Goal: Task Accomplishment & Management: Use online tool/utility

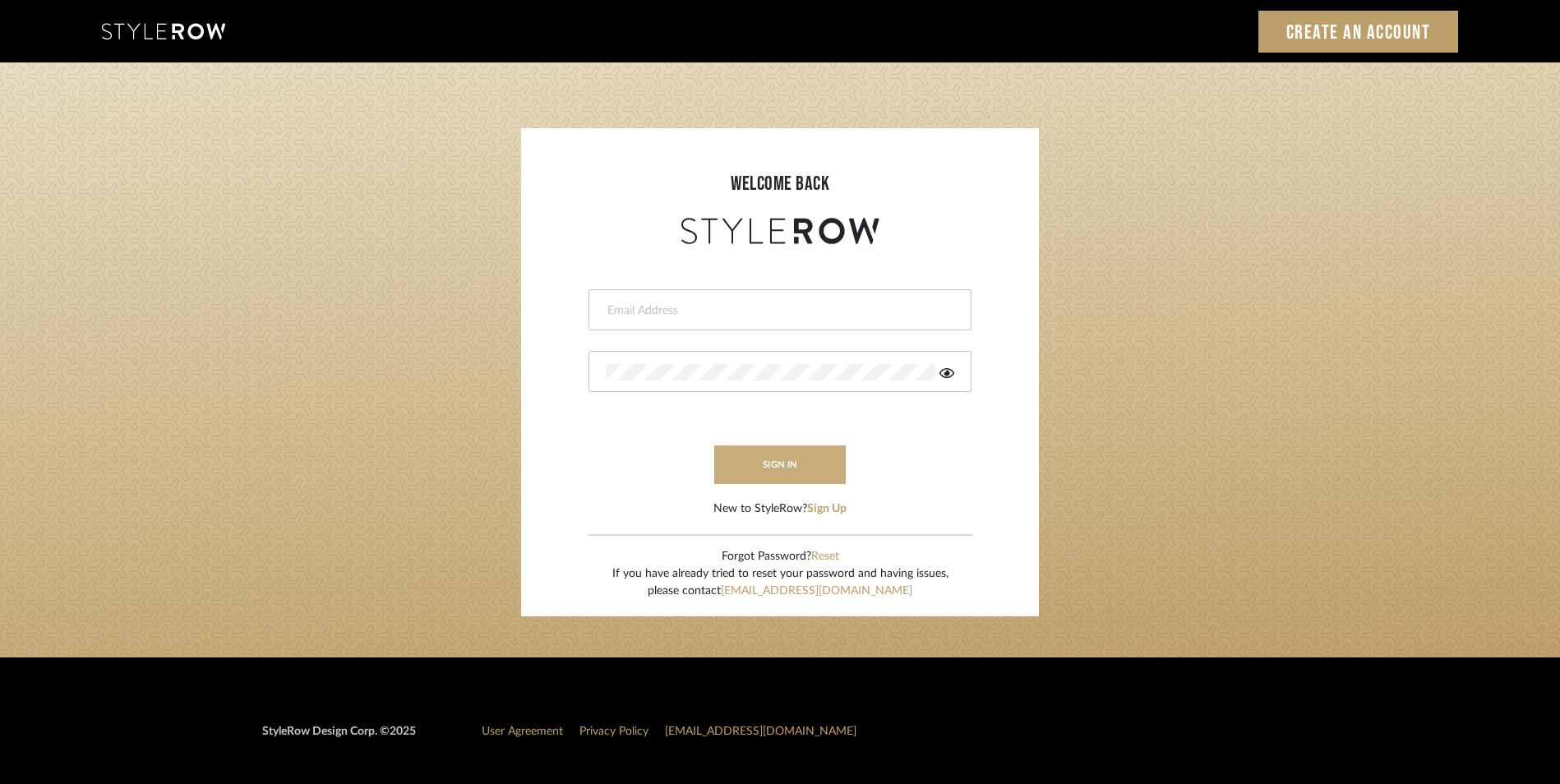
type input "katie@flairinteriorsllc.com"
click at [791, 483] on button "sign in" at bounding box center [780, 464] width 131 height 38
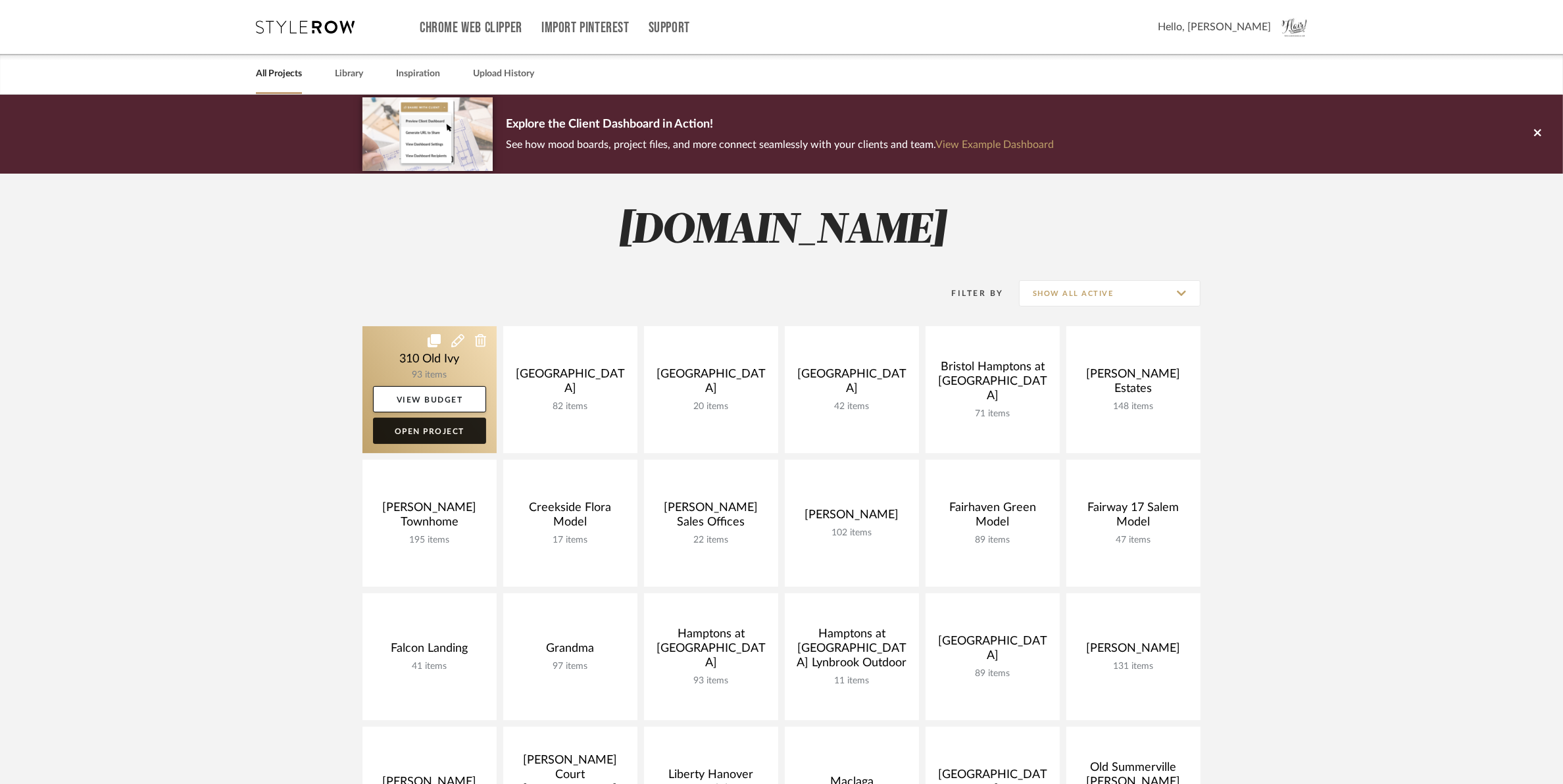
click at [440, 426] on link "Open Project" at bounding box center [430, 431] width 113 height 26
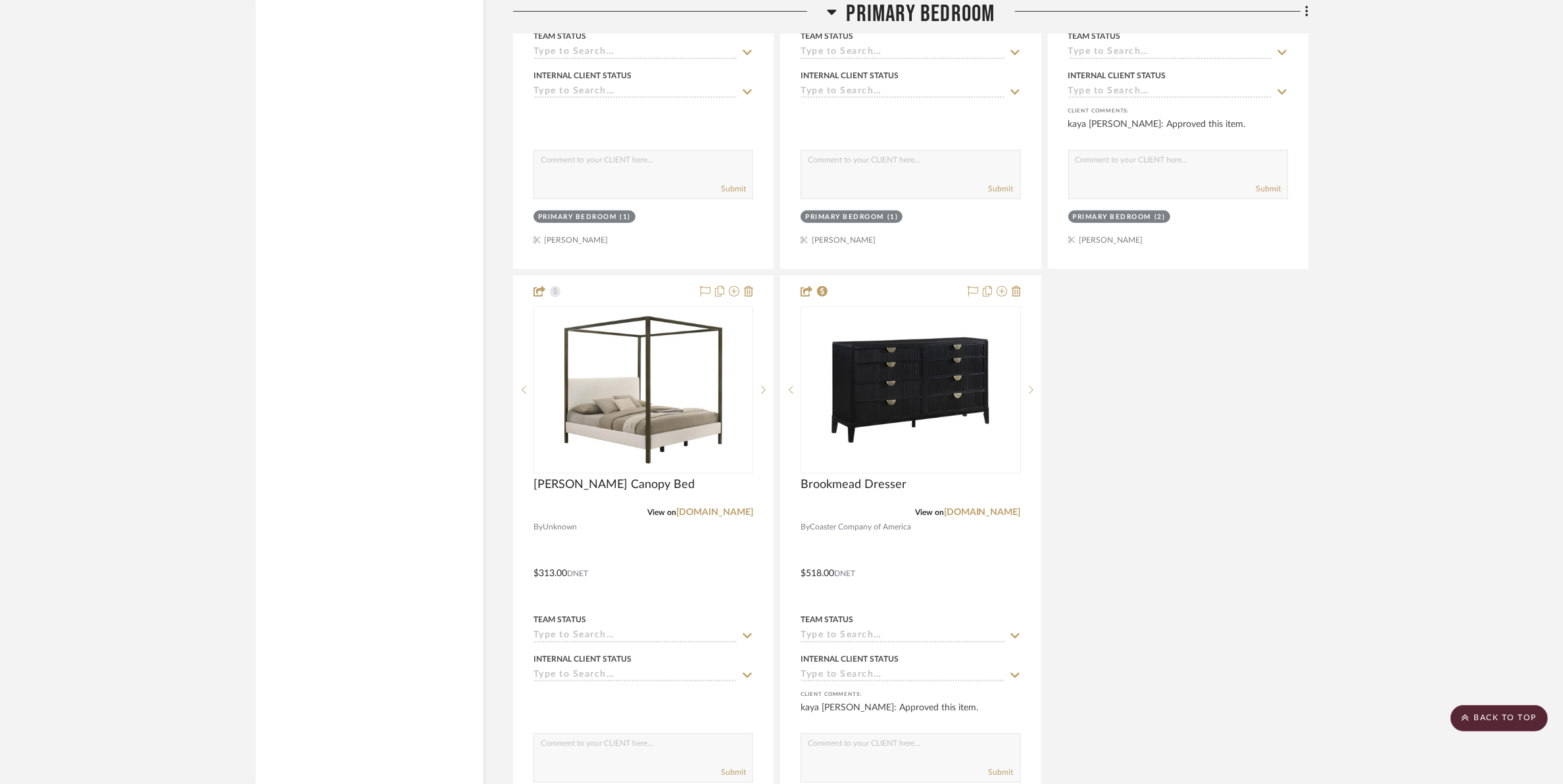
scroll to position [7647, 0]
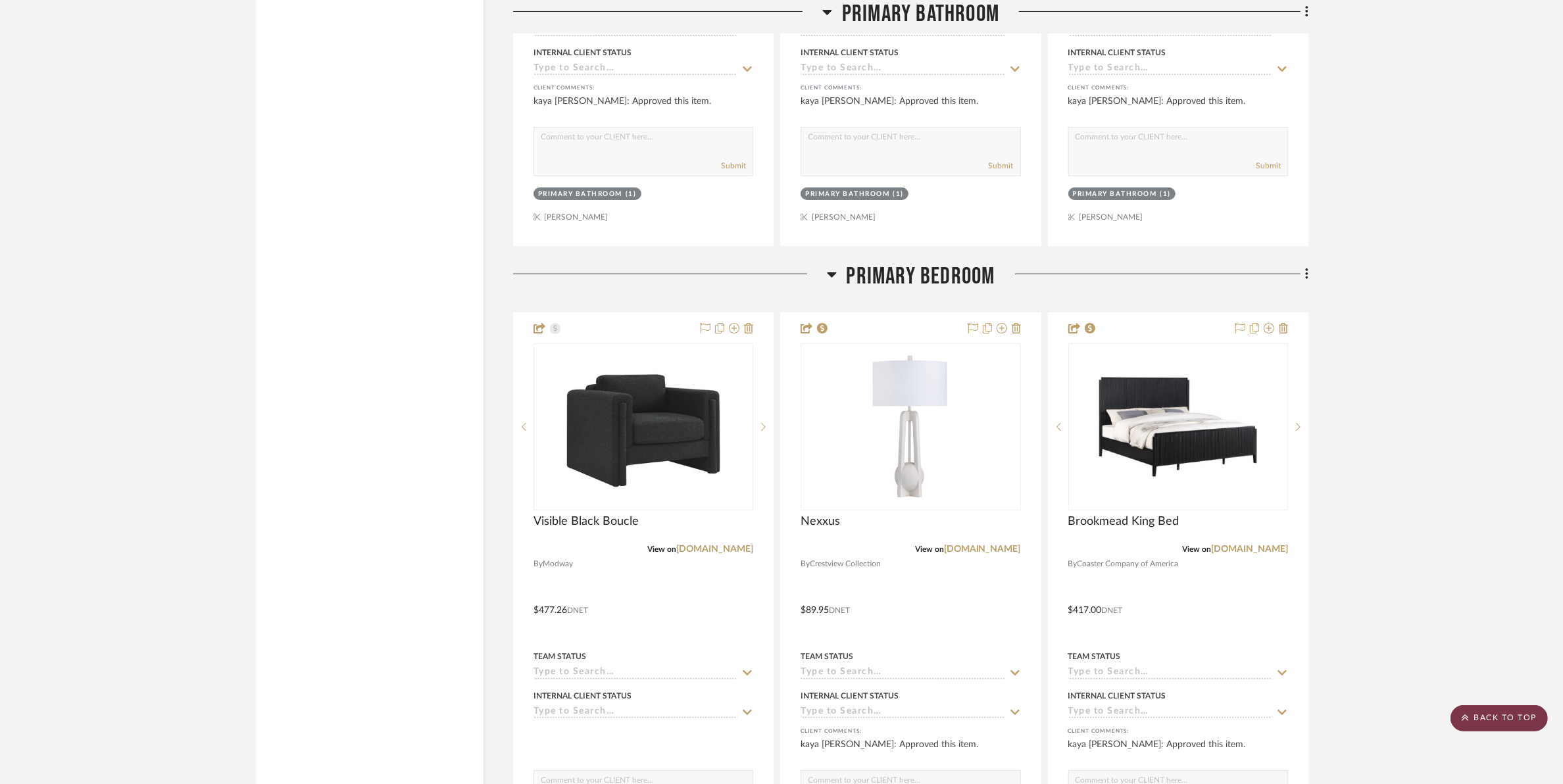
click at [1489, 719] on scroll-to-top-button "BACK TO TOP" at bounding box center [1499, 718] width 97 height 26
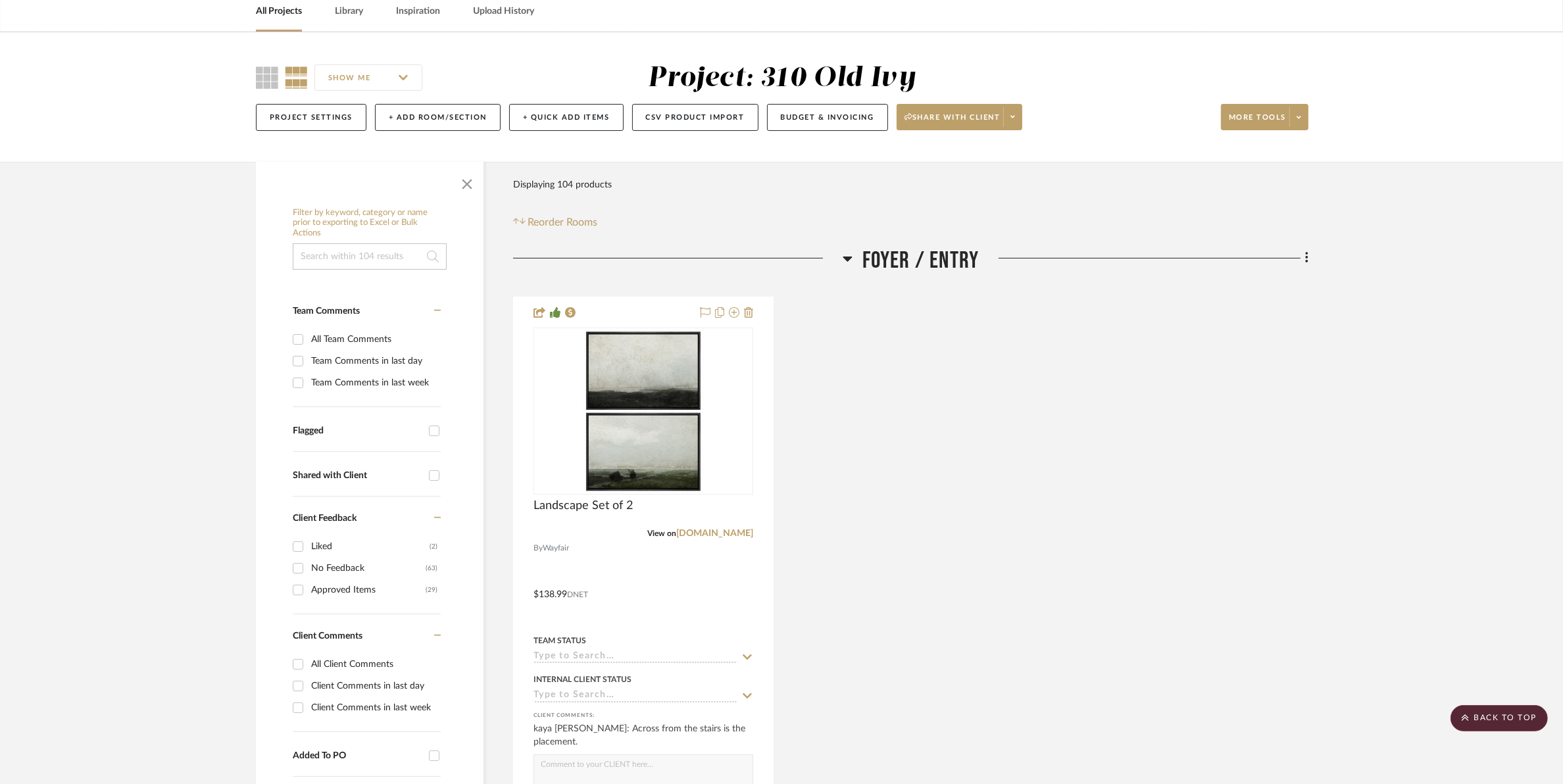
scroll to position [0, 0]
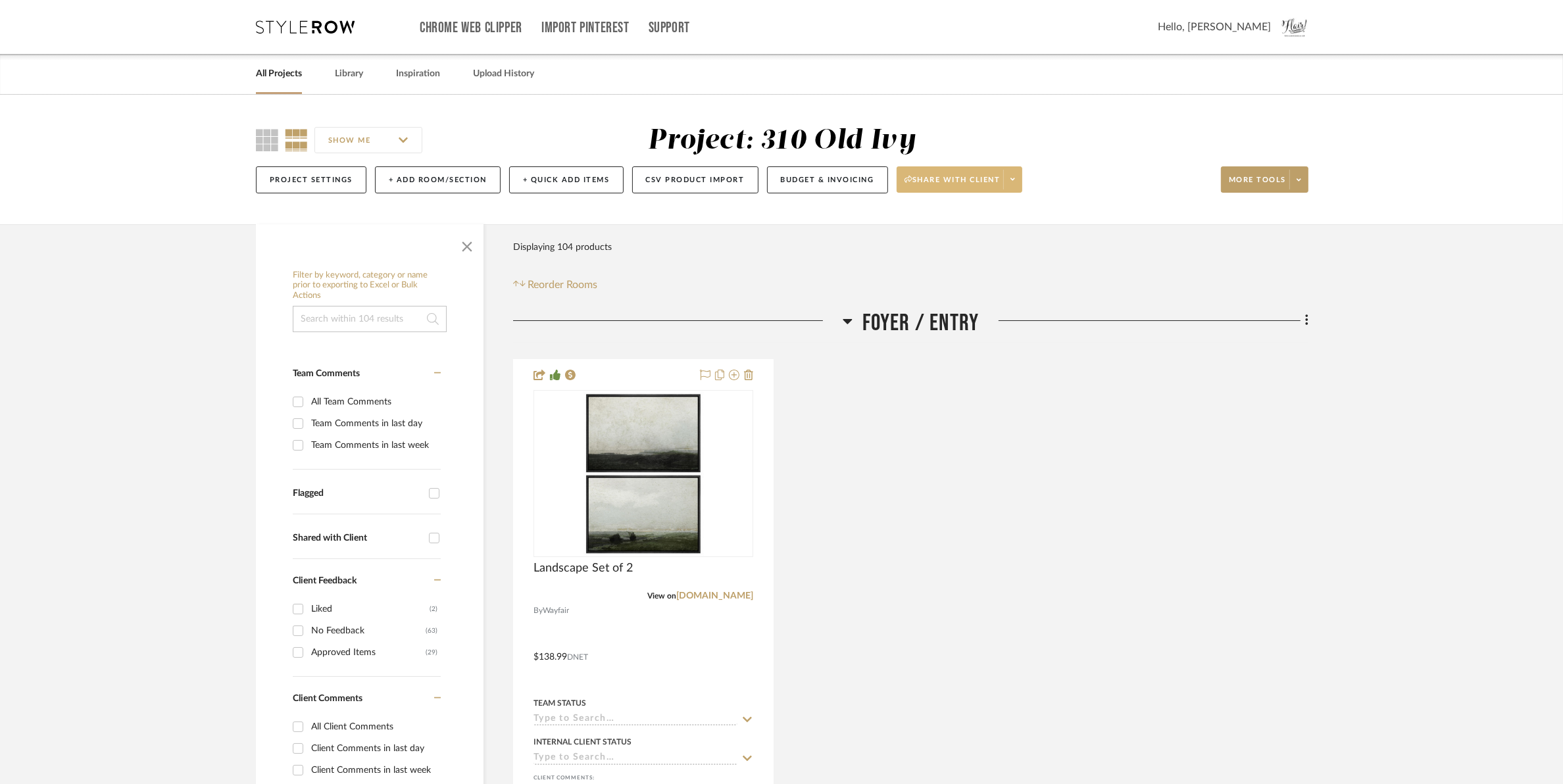
click at [964, 178] on span "Share with client" at bounding box center [953, 185] width 96 height 20
click at [952, 211] on button "Preview Client Dashboard" at bounding box center [967, 217] width 139 height 31
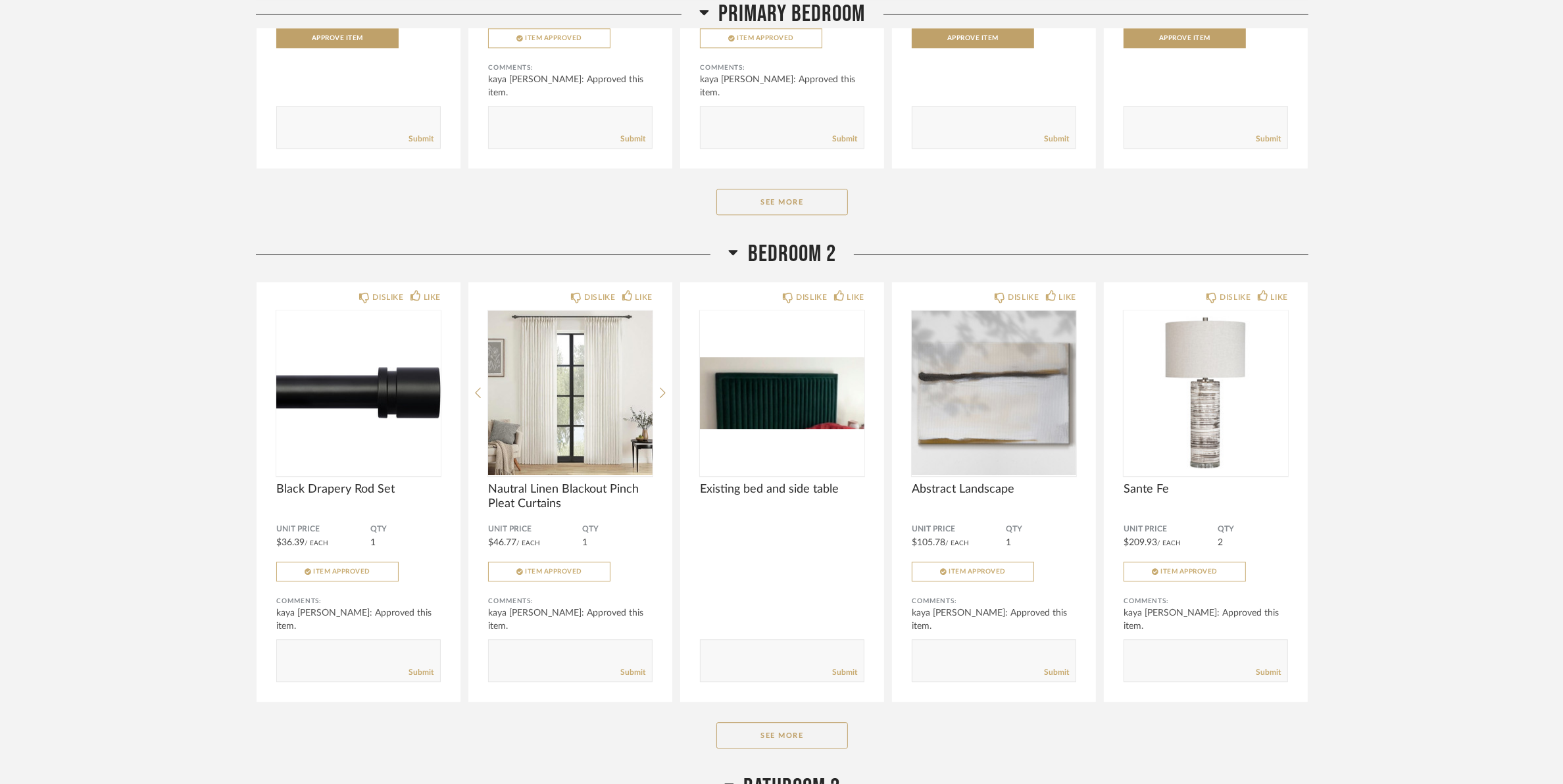
scroll to position [4440, 0]
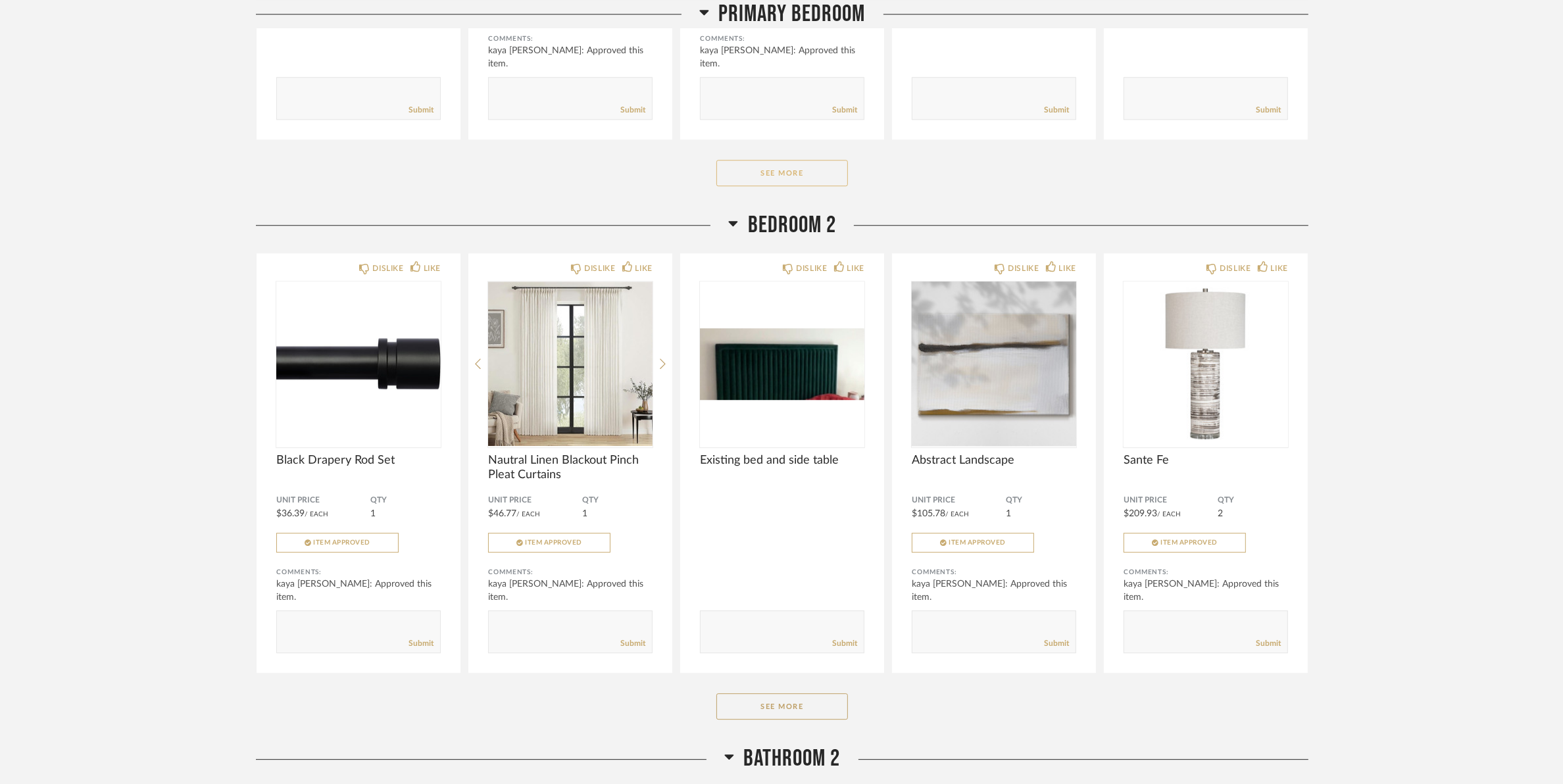
click at [799, 186] on button "See More" at bounding box center [782, 173] width 132 height 26
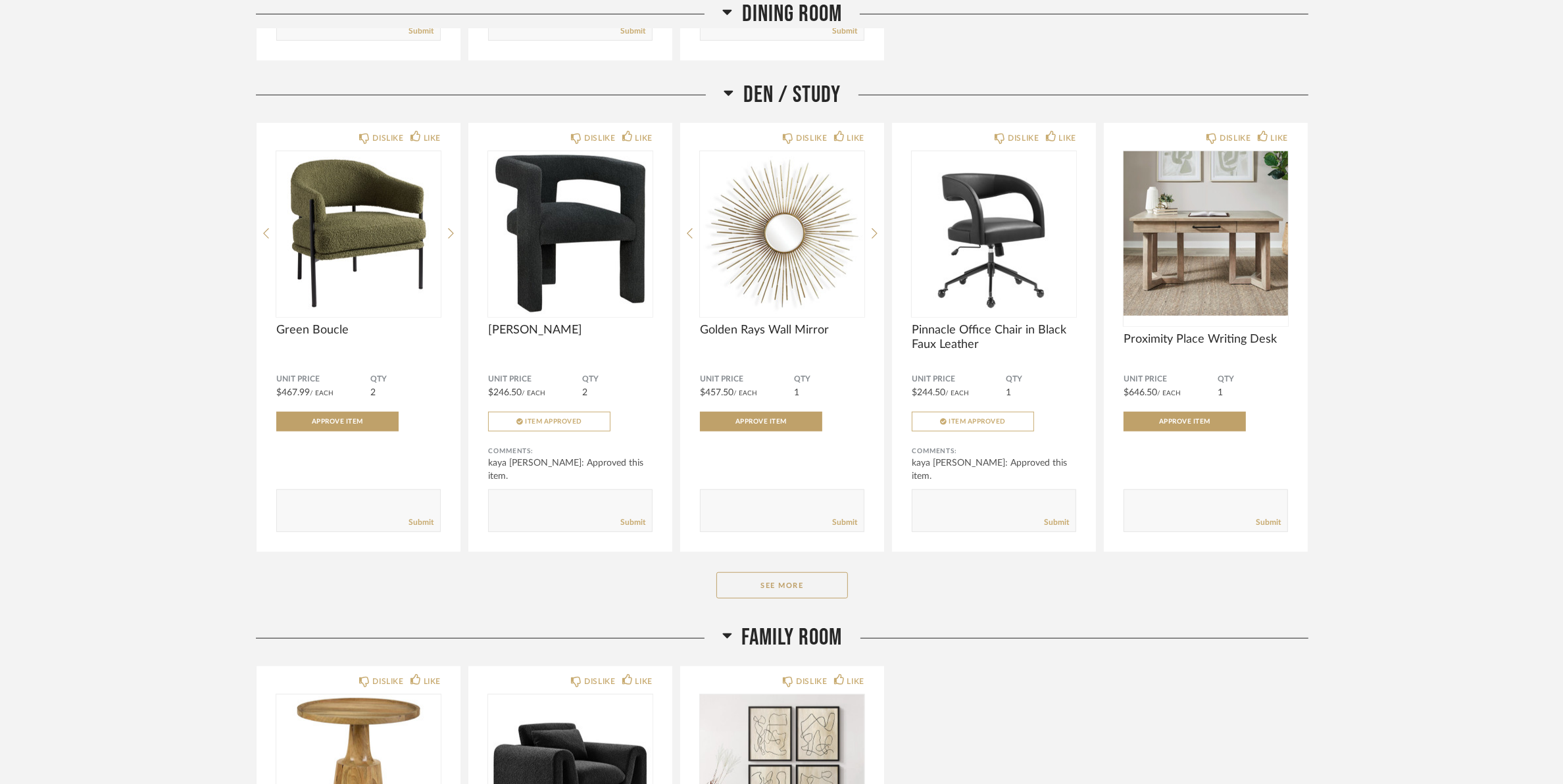
scroll to position [1069, 0]
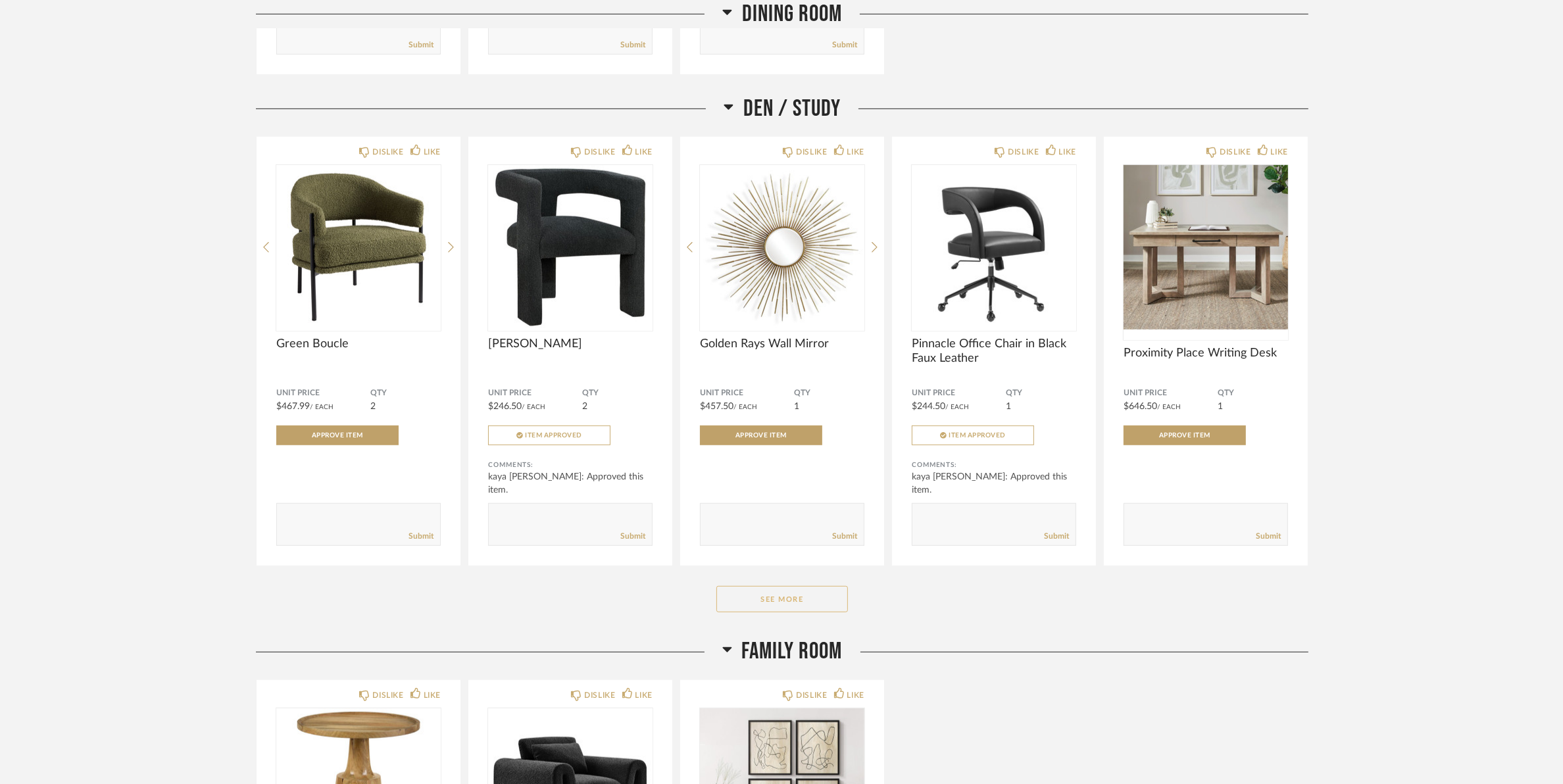
click at [757, 604] on button "See More" at bounding box center [782, 599] width 132 height 26
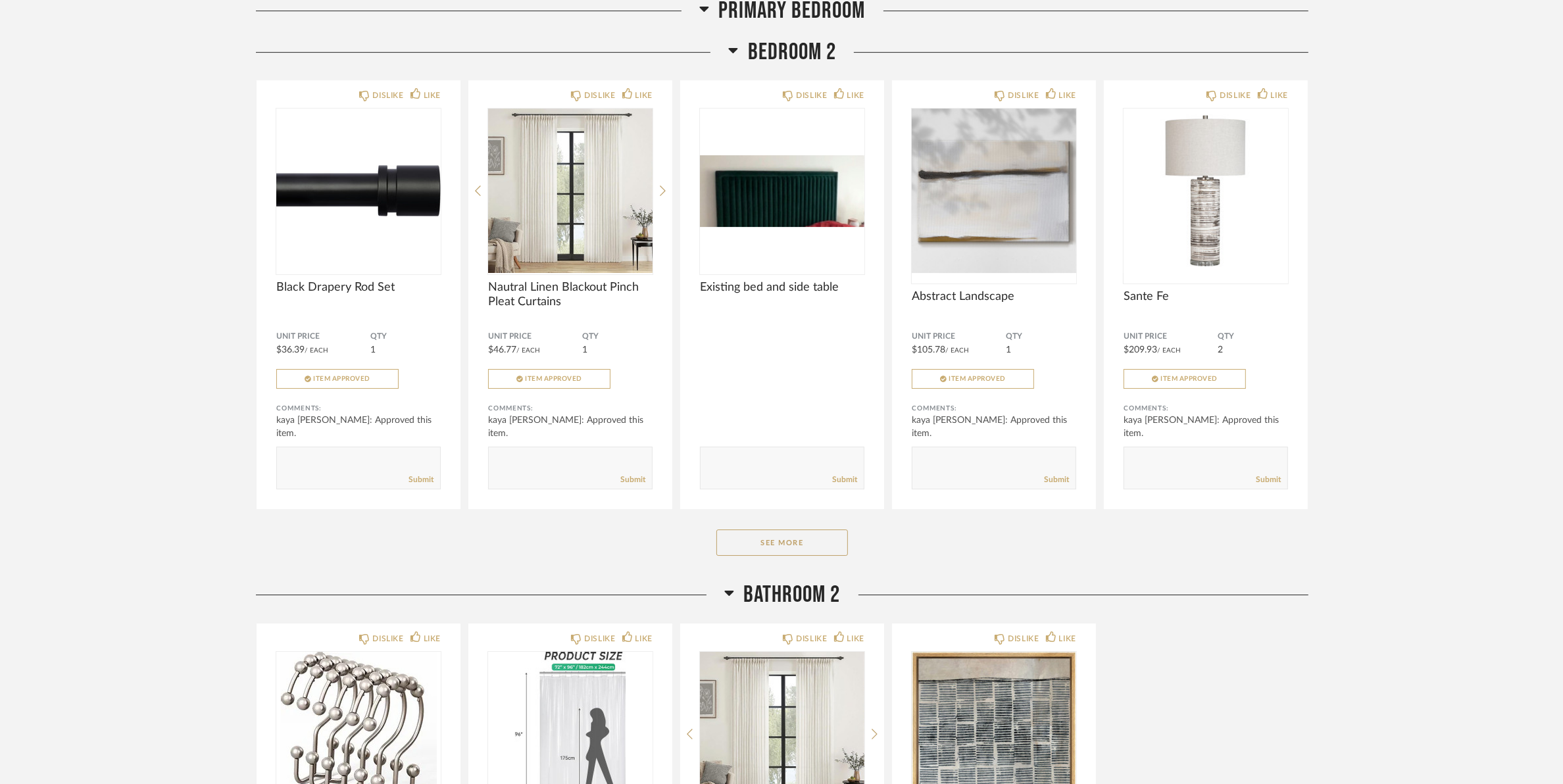
scroll to position [5509, 0]
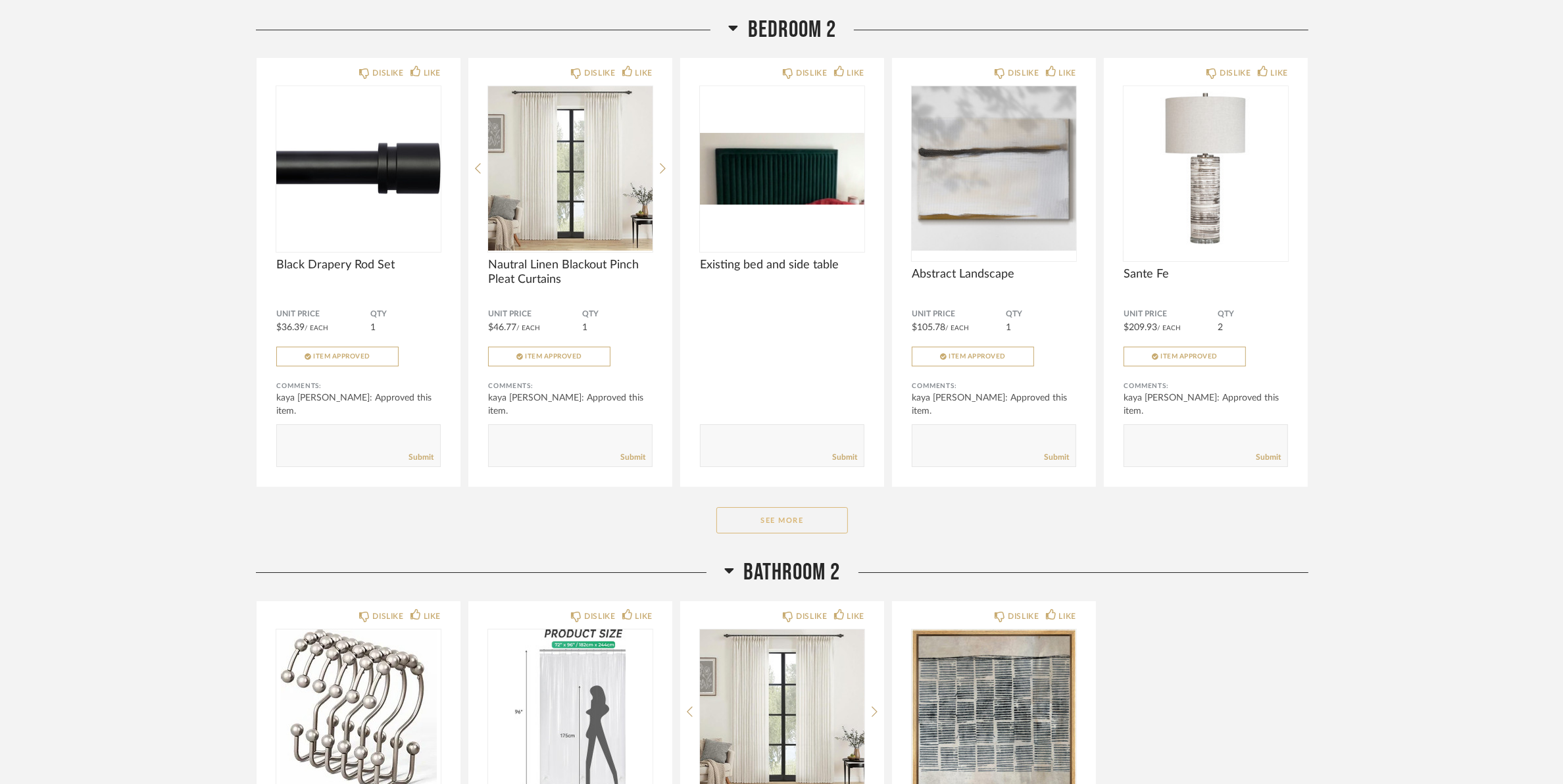
click at [798, 534] on button "See More" at bounding box center [782, 520] width 132 height 26
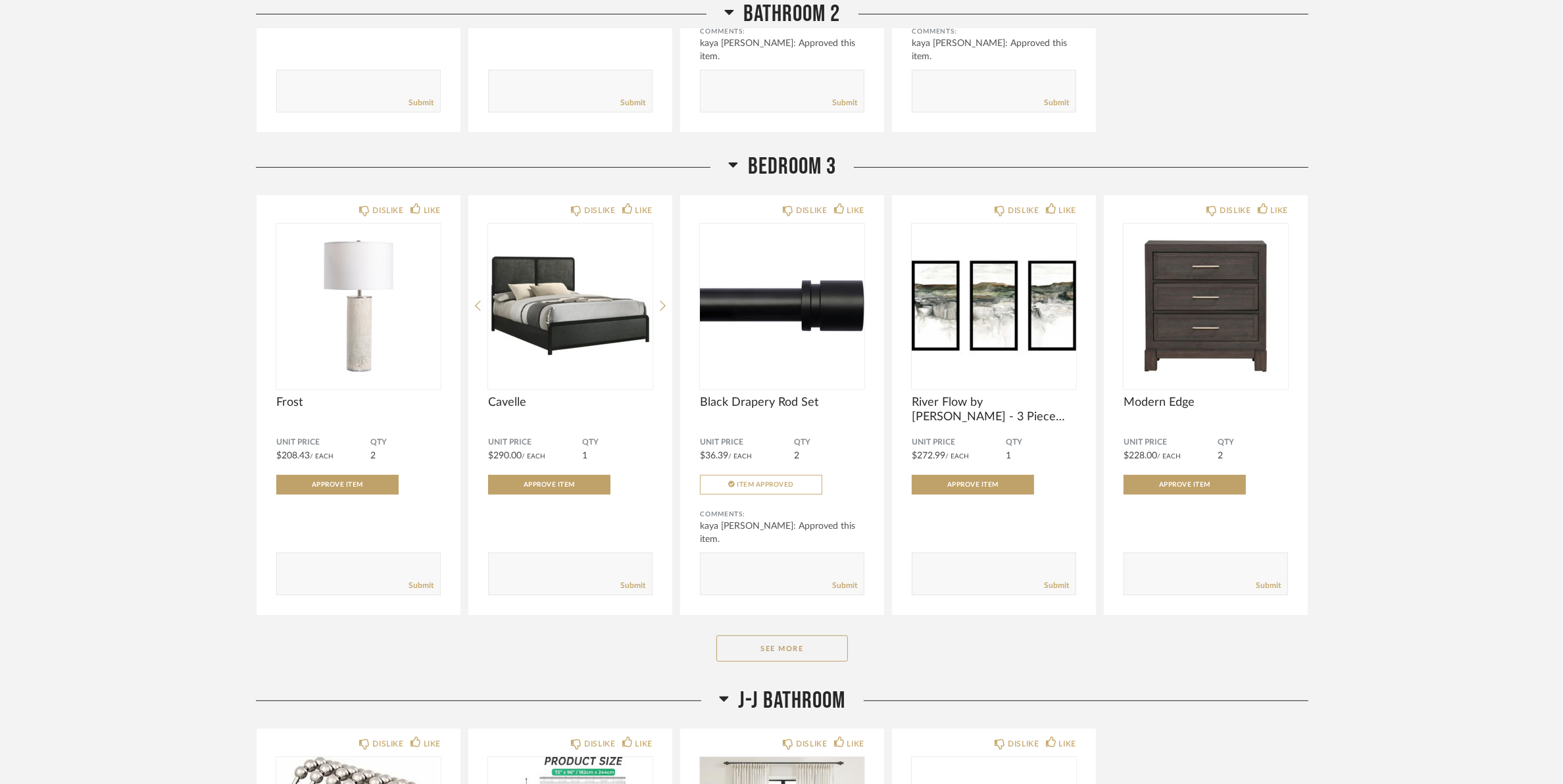
scroll to position [6907, 0]
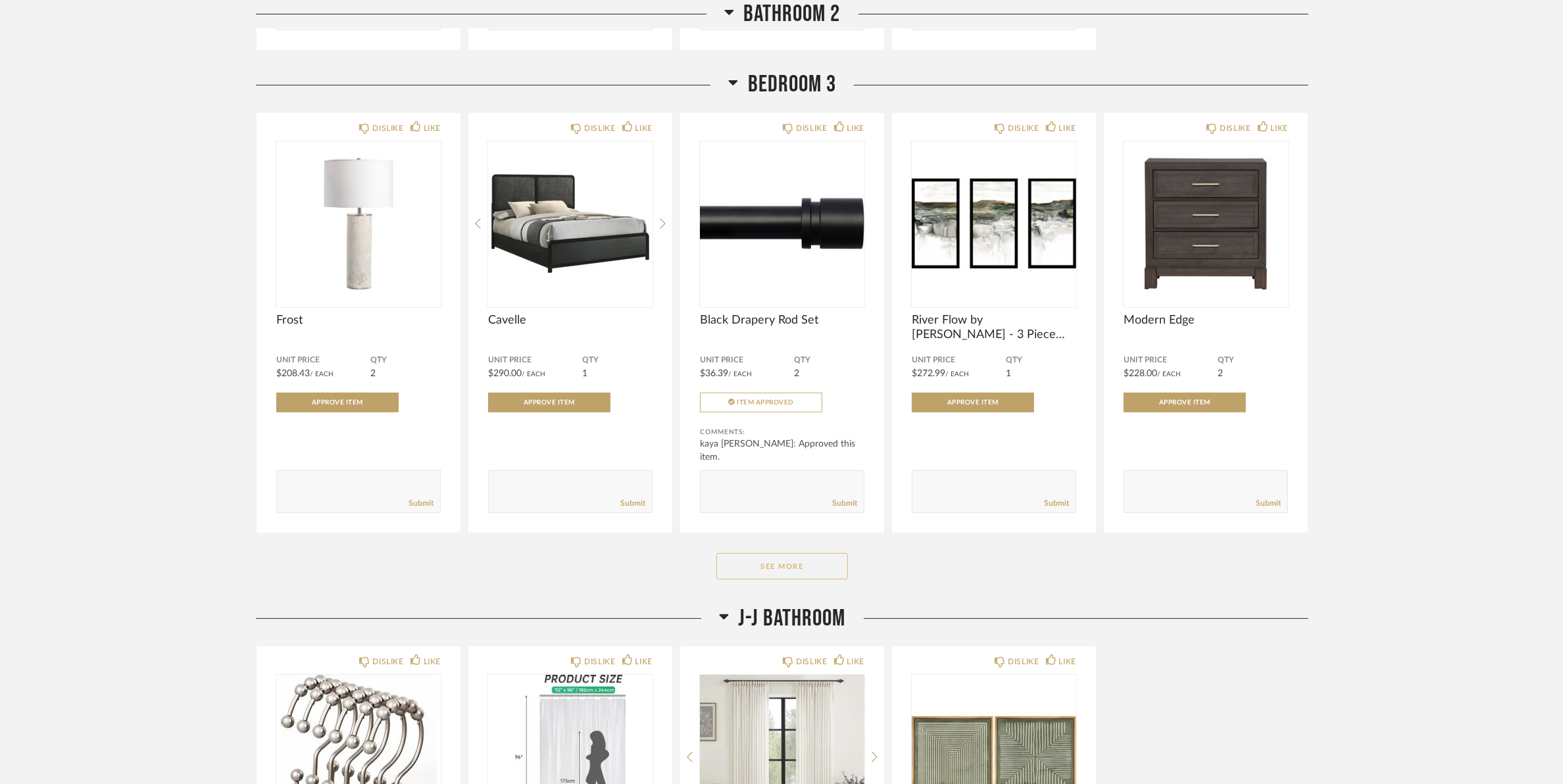
click at [790, 580] on button "See More" at bounding box center [782, 566] width 132 height 26
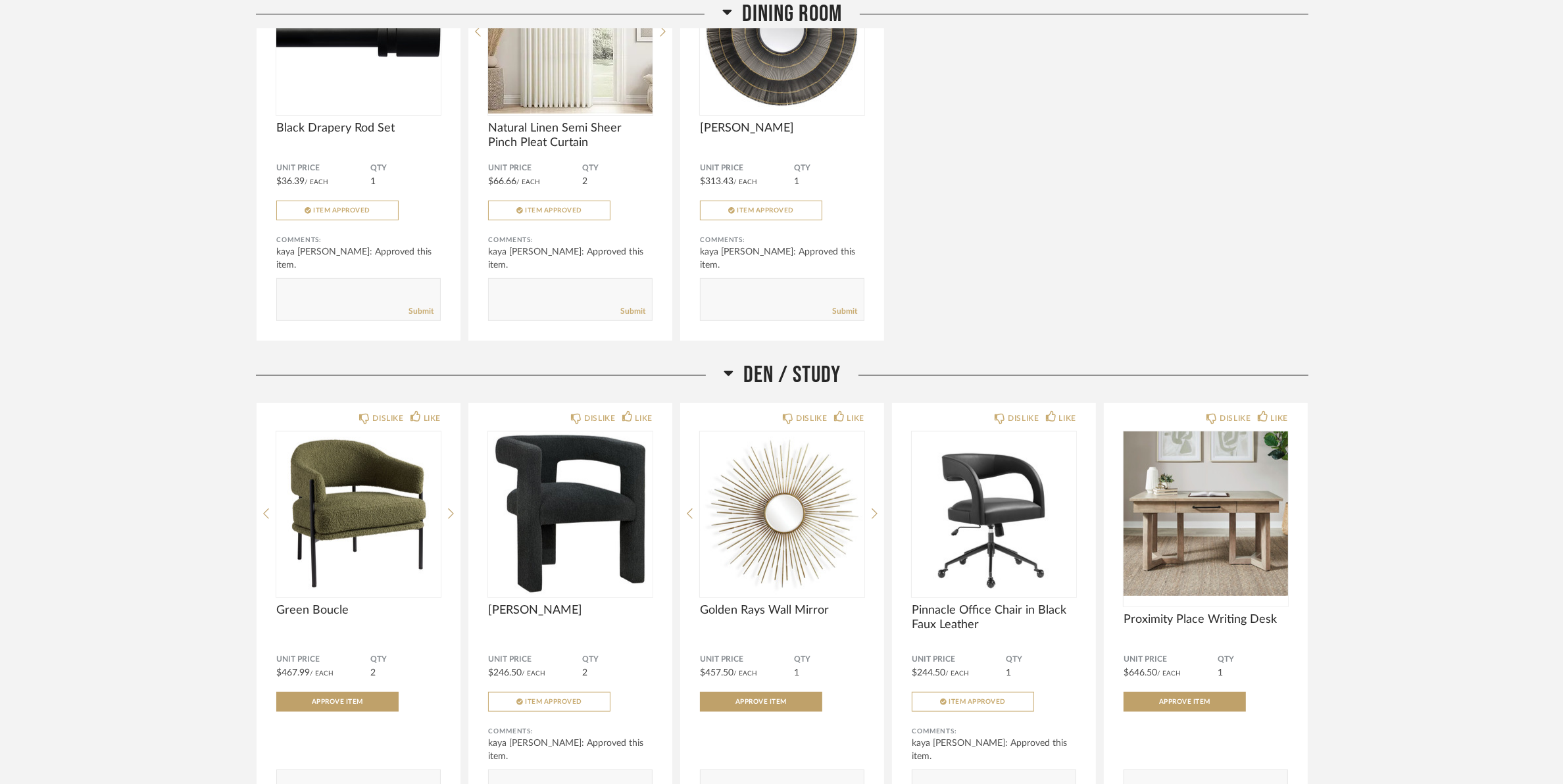
scroll to position [0, 0]
